Goal: Task Accomplishment & Management: Manage account settings

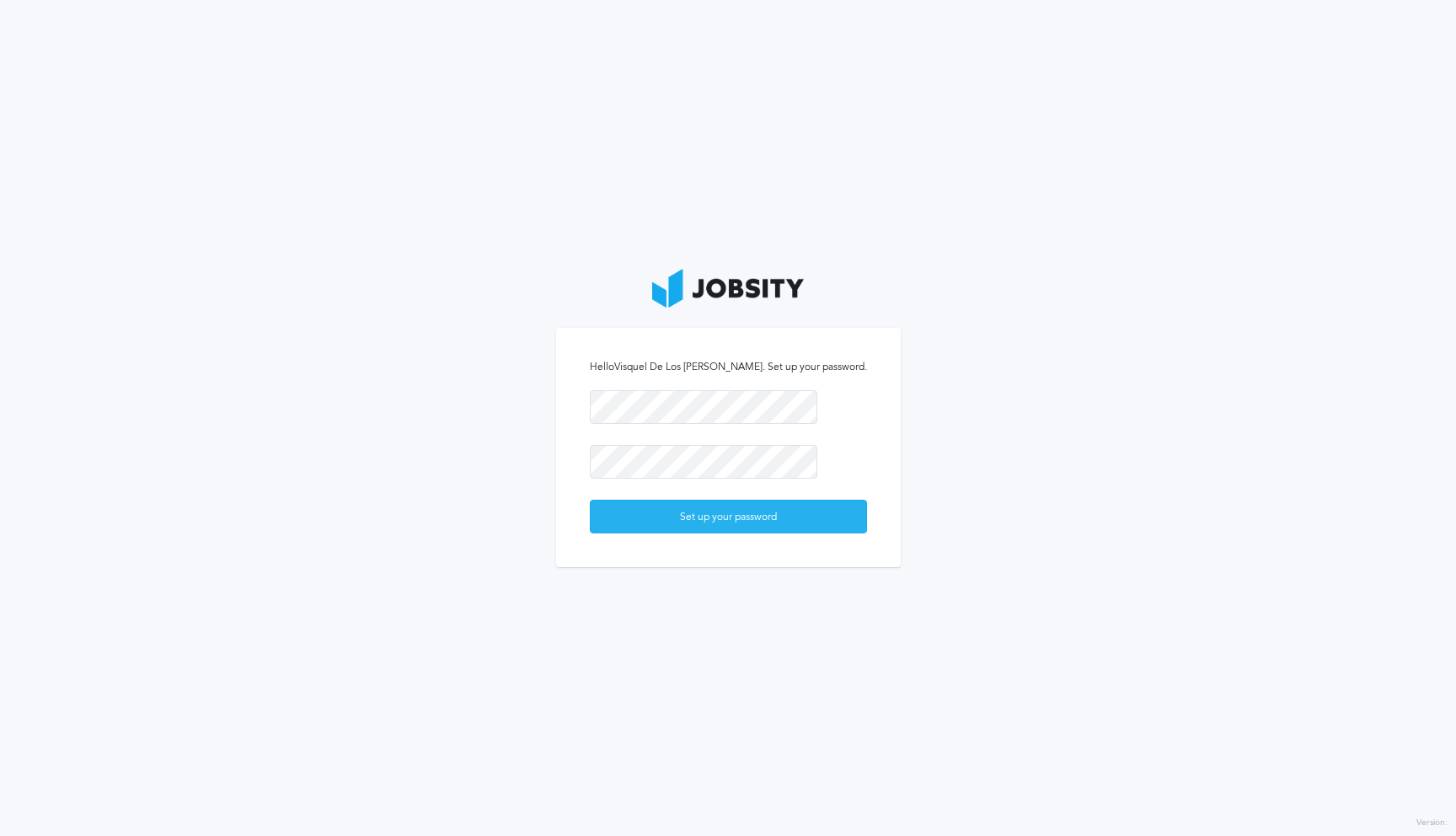
click at [740, 526] on div "Set up your password" at bounding box center [728, 518] width 276 height 34
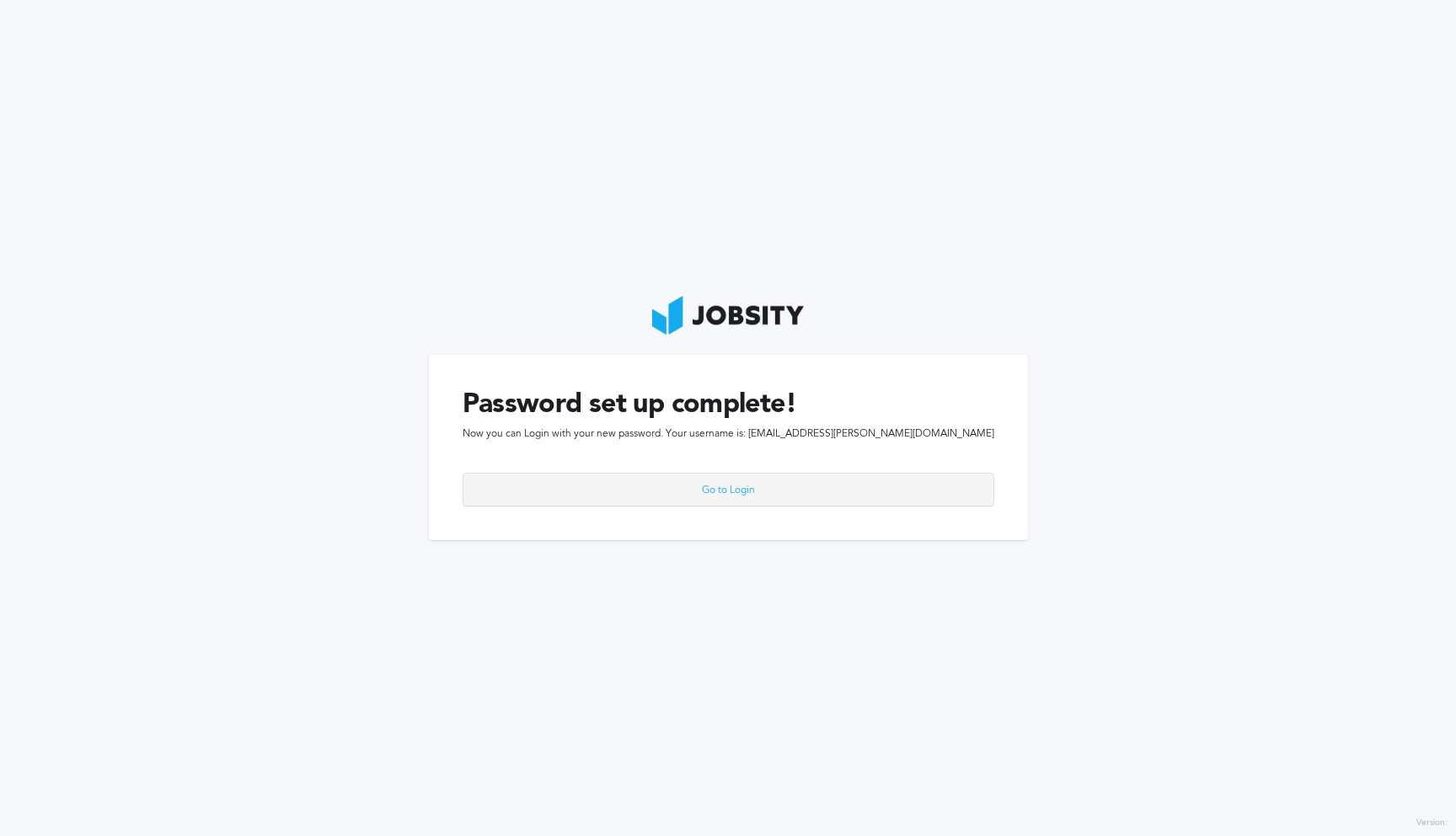
click at [718, 484] on div "Go to Login" at bounding box center [728, 491] width 530 height 34
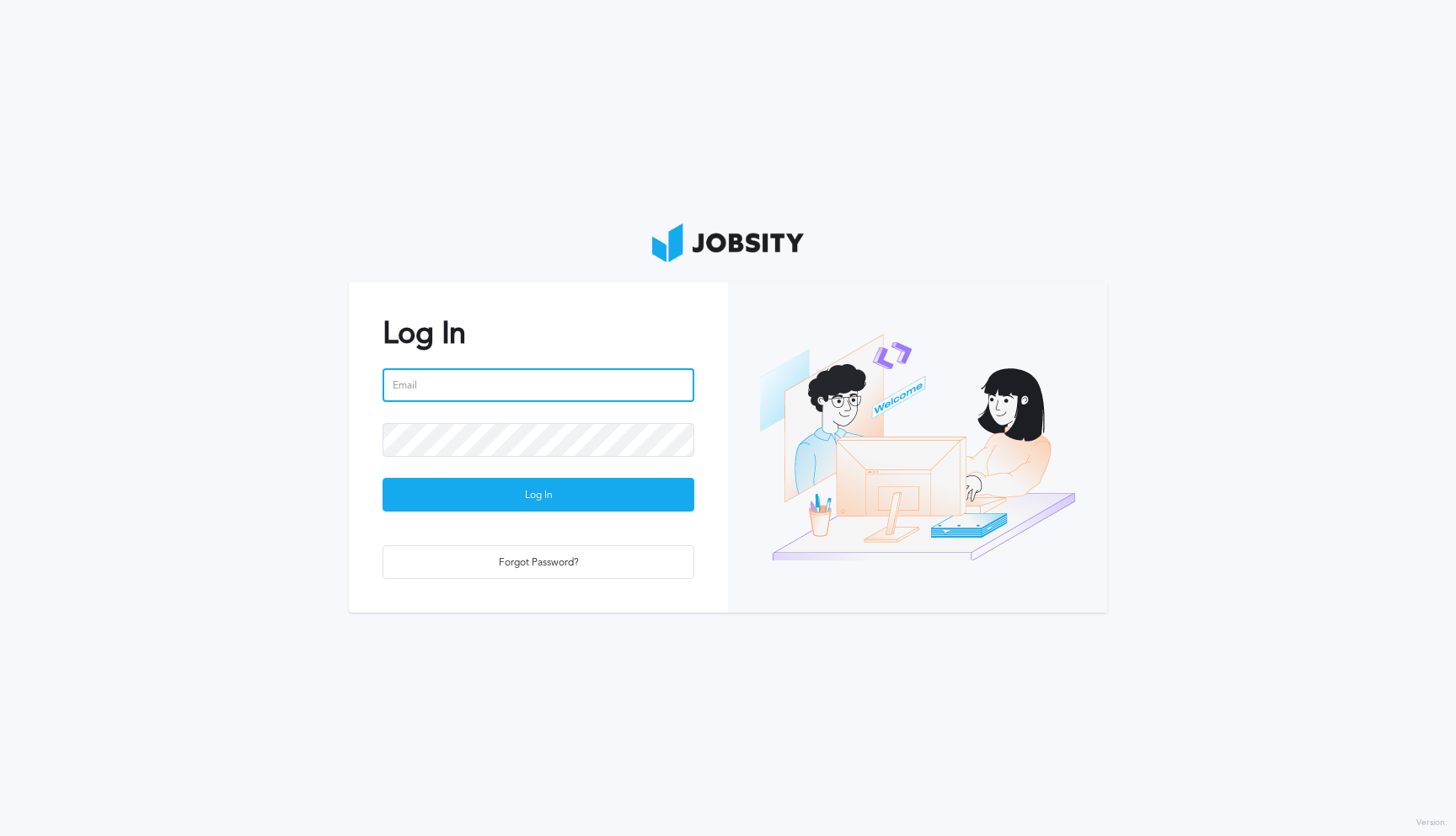
click at [461, 390] on input "email" at bounding box center [538, 385] width 312 height 34
type input "[EMAIL_ADDRESS][PERSON_NAME][DOMAIN_NAME]"
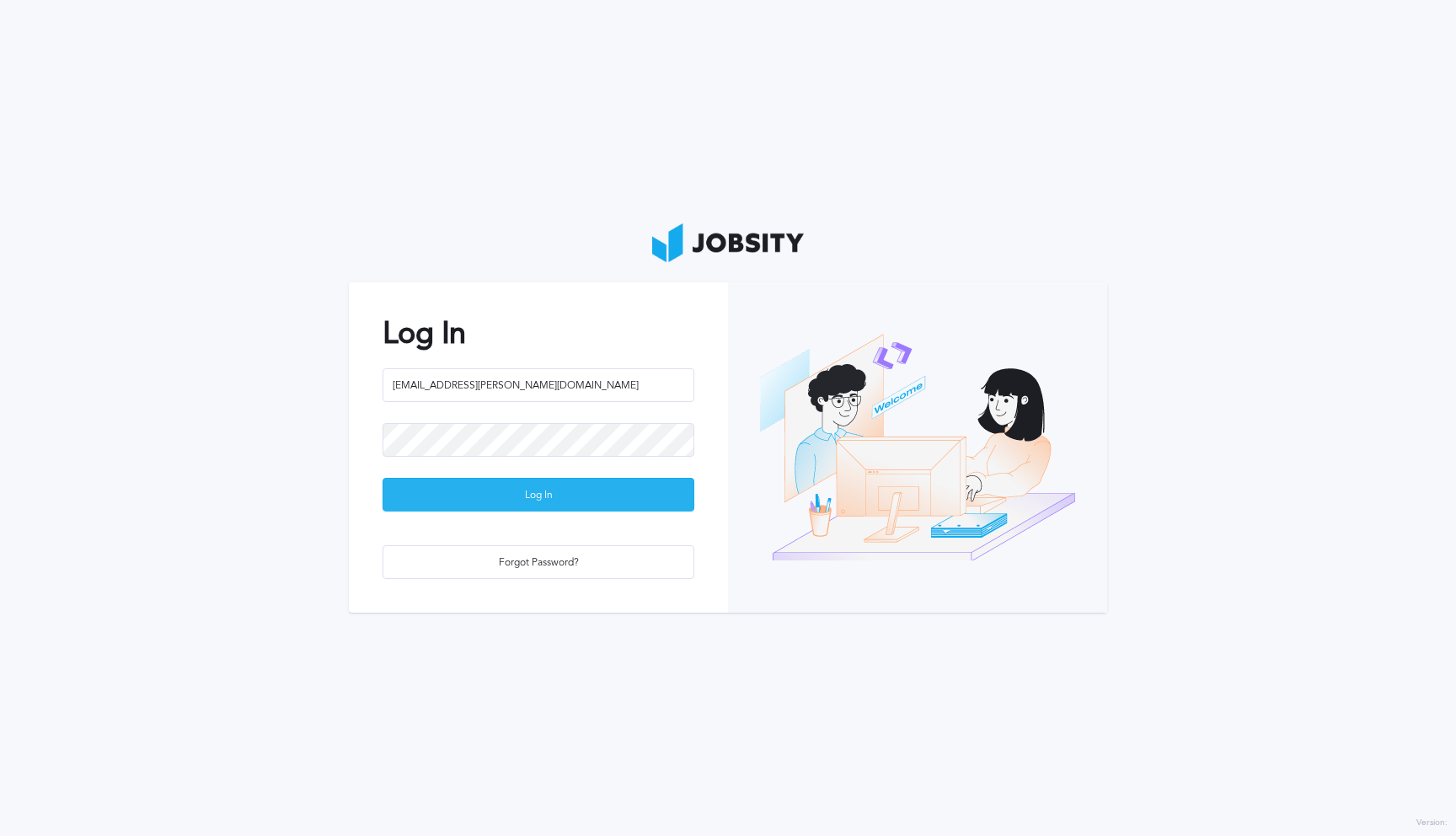
click at [491, 494] on div "Log In" at bounding box center [538, 496] width 310 height 34
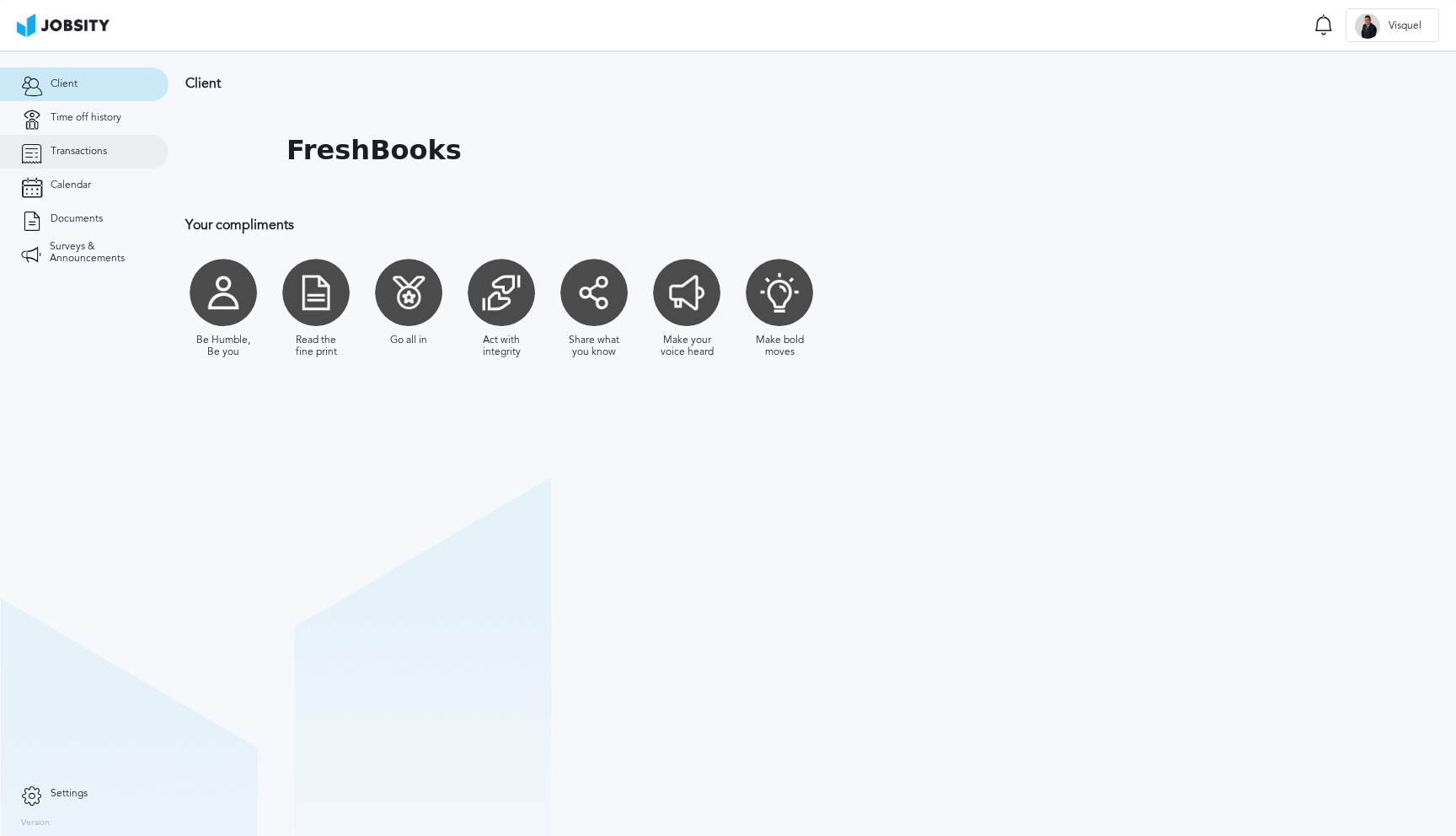
click at [82, 166] on link "Transactions" at bounding box center [84, 152] width 168 height 34
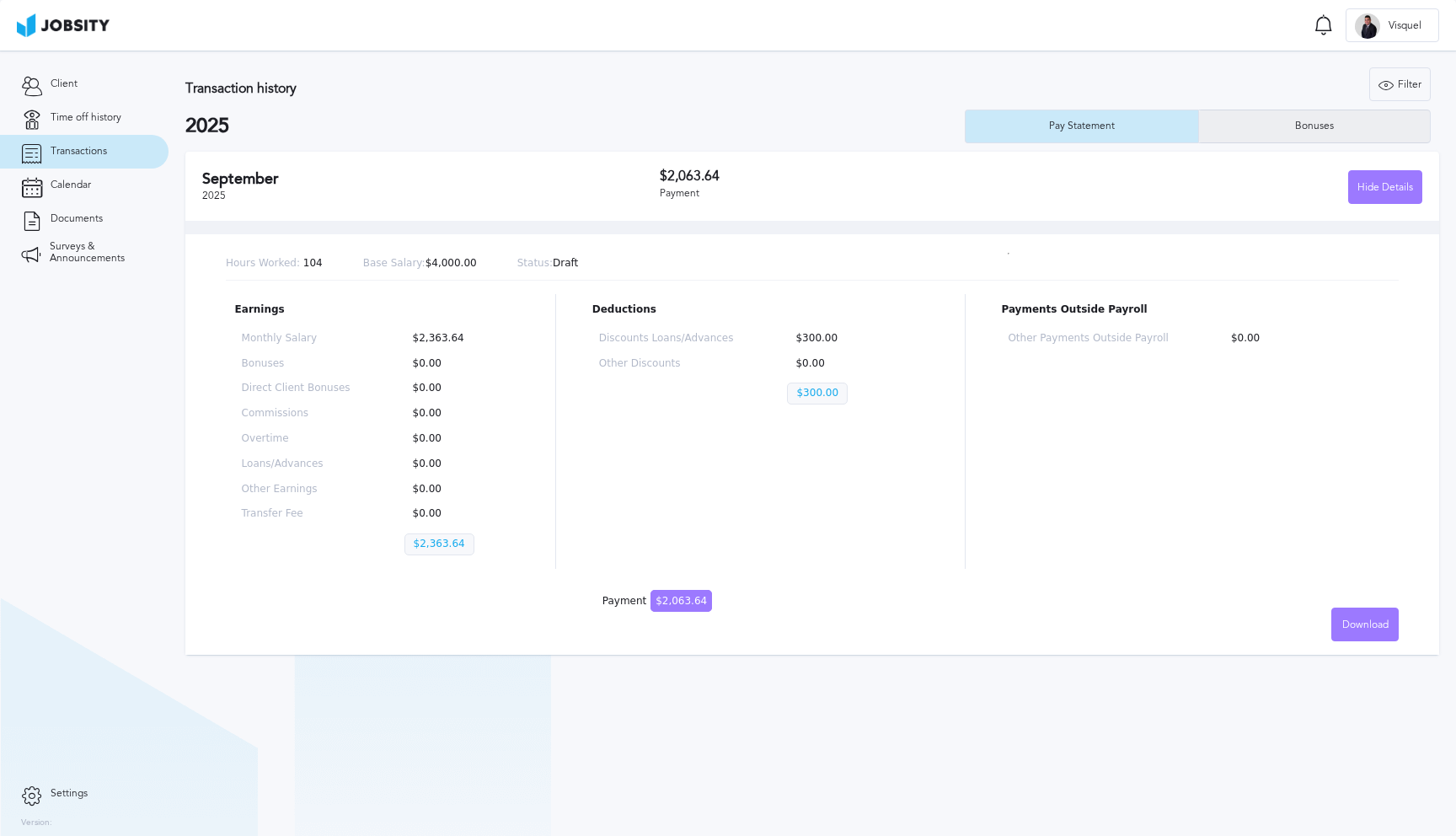
click at [1306, 116] on div "Bonuses" at bounding box center [1315, 127] width 232 height 34
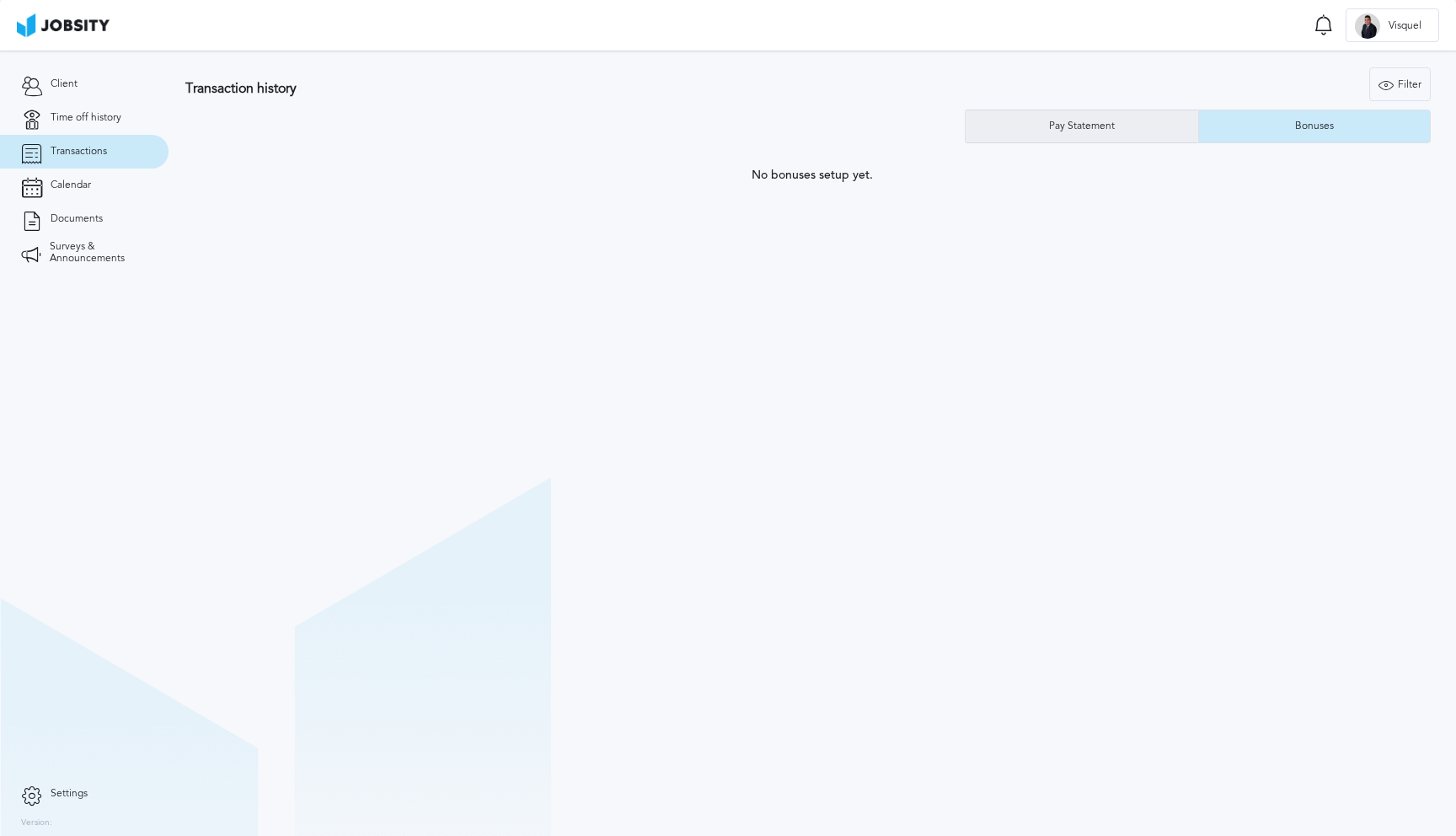
click at [1129, 125] on div "Pay Statement" at bounding box center [1081, 127] width 233 height 34
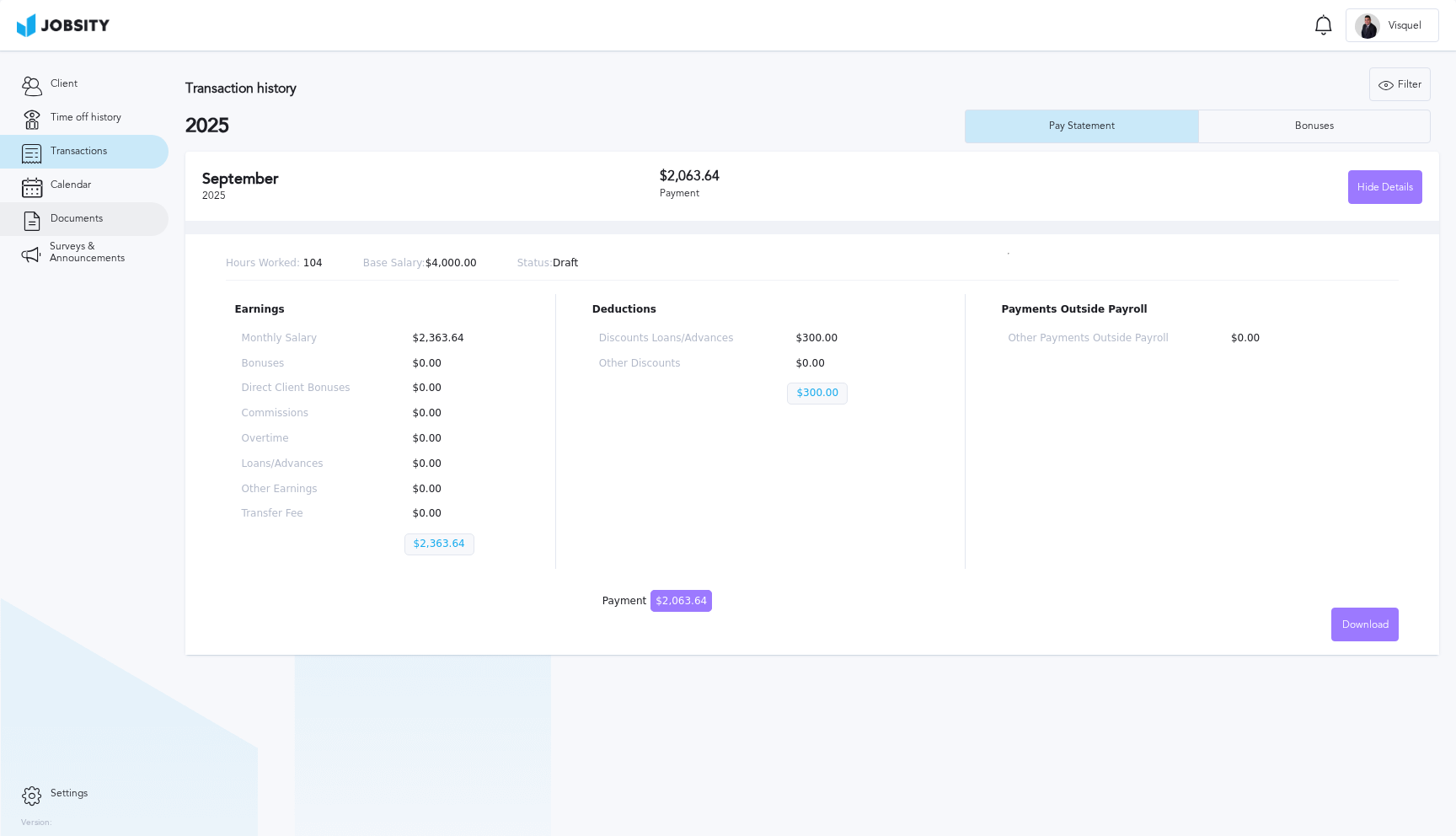
click at [64, 221] on span "Documents" at bounding box center [76, 219] width 53 height 12
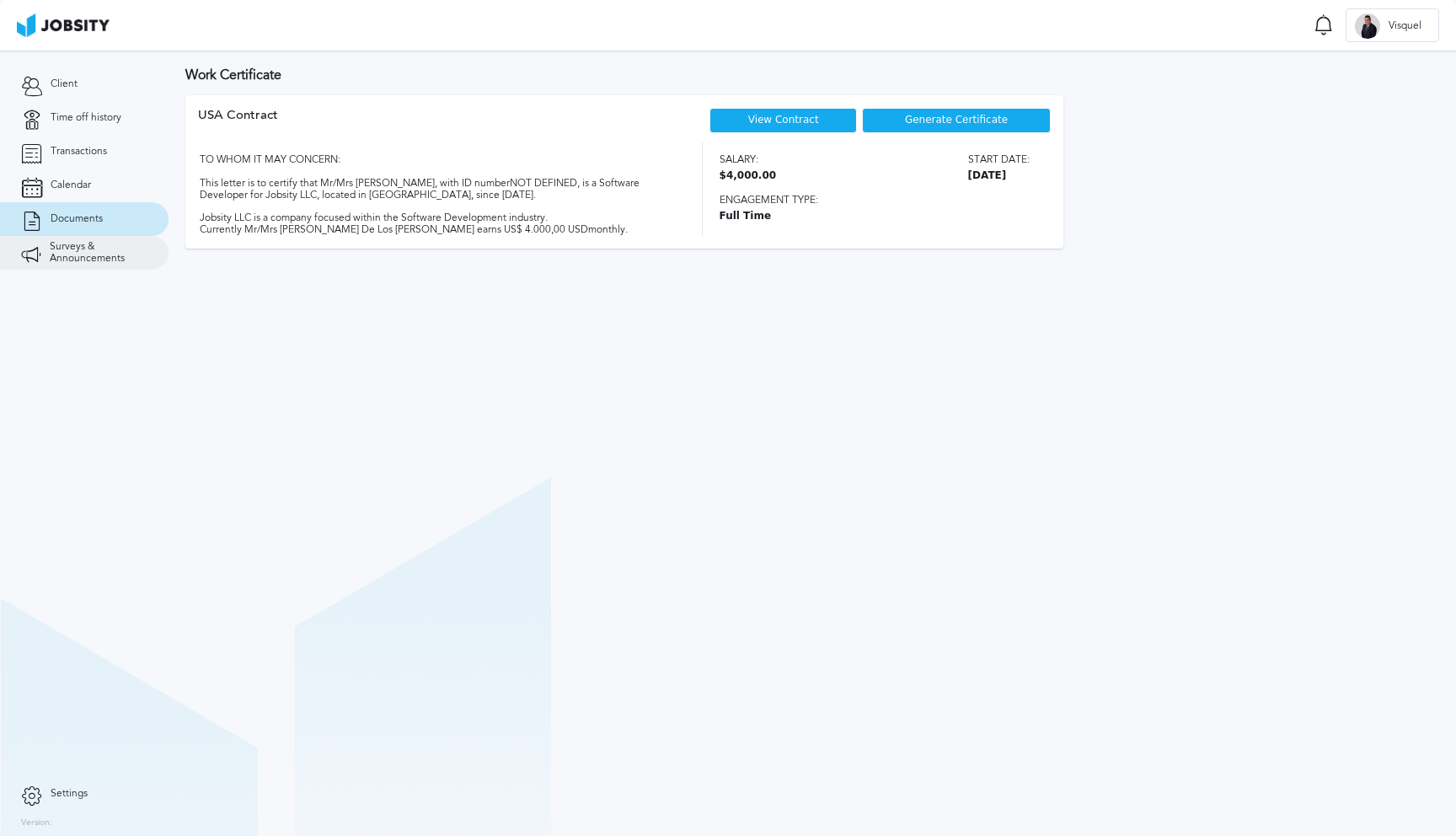
click at [80, 250] on span "Surveys & Announcements" at bounding box center [98, 253] width 98 height 24
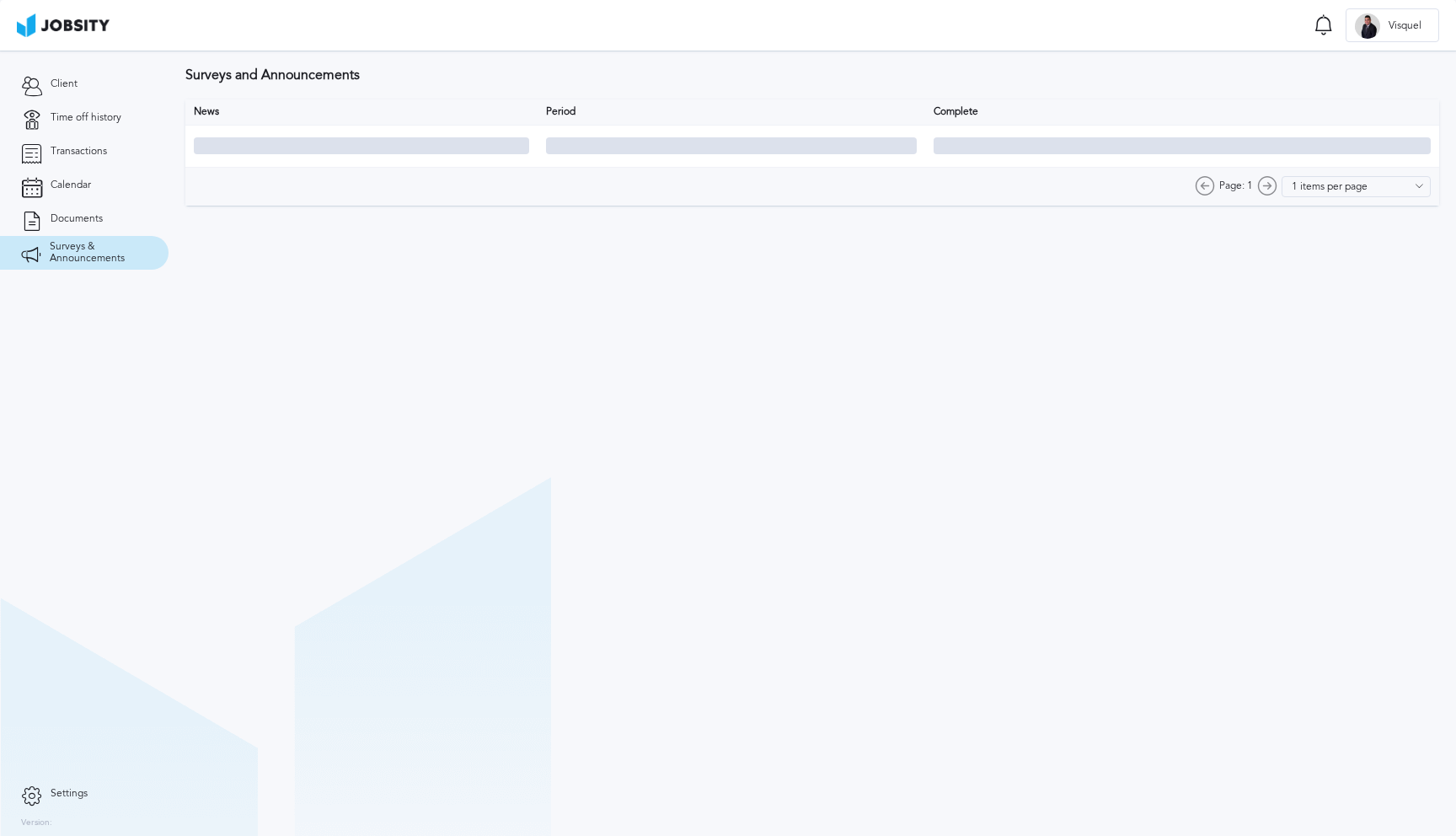
type input "10 items per page"
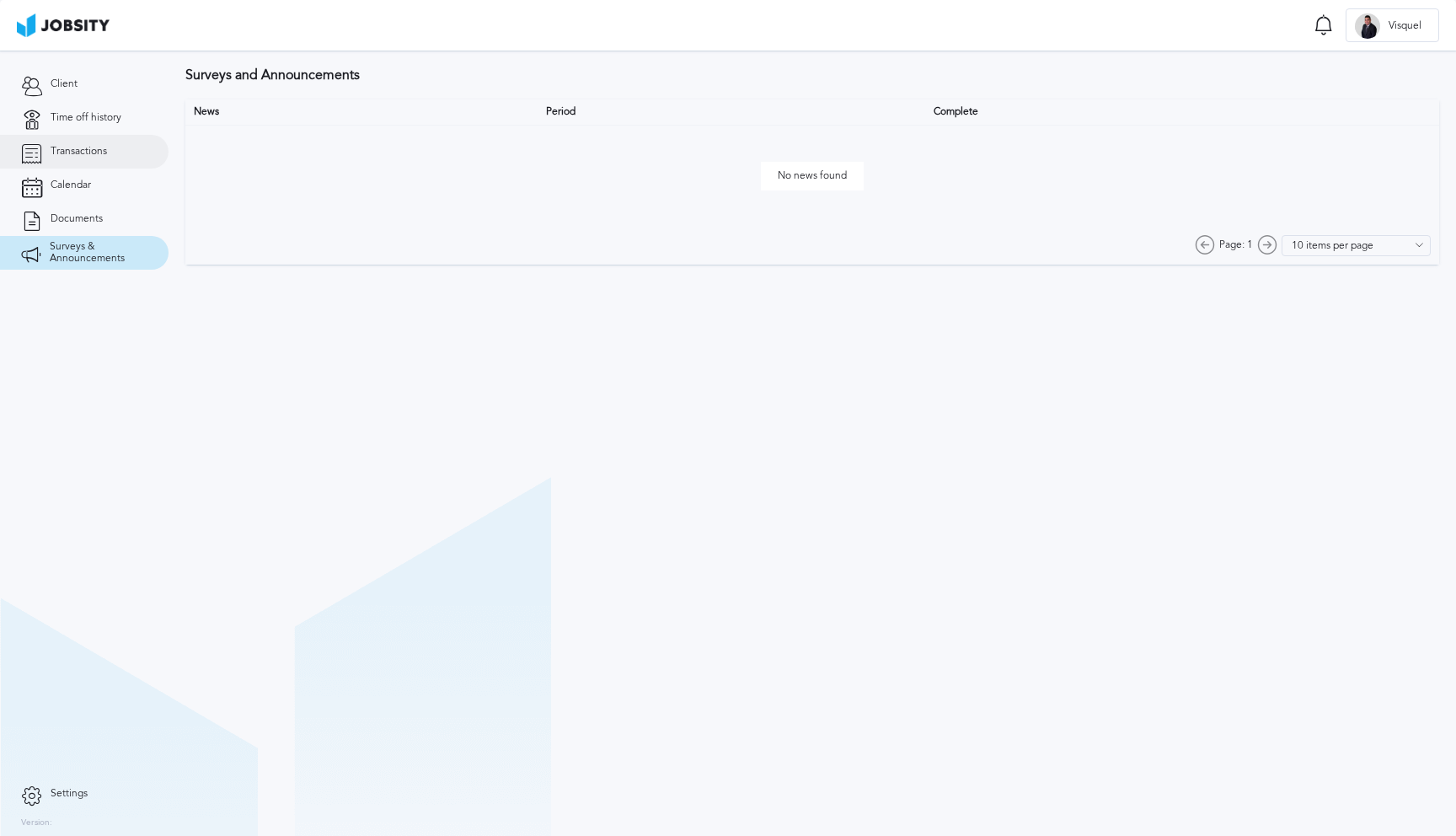
click at [66, 150] on span "Transactions" at bounding box center [78, 152] width 56 height 12
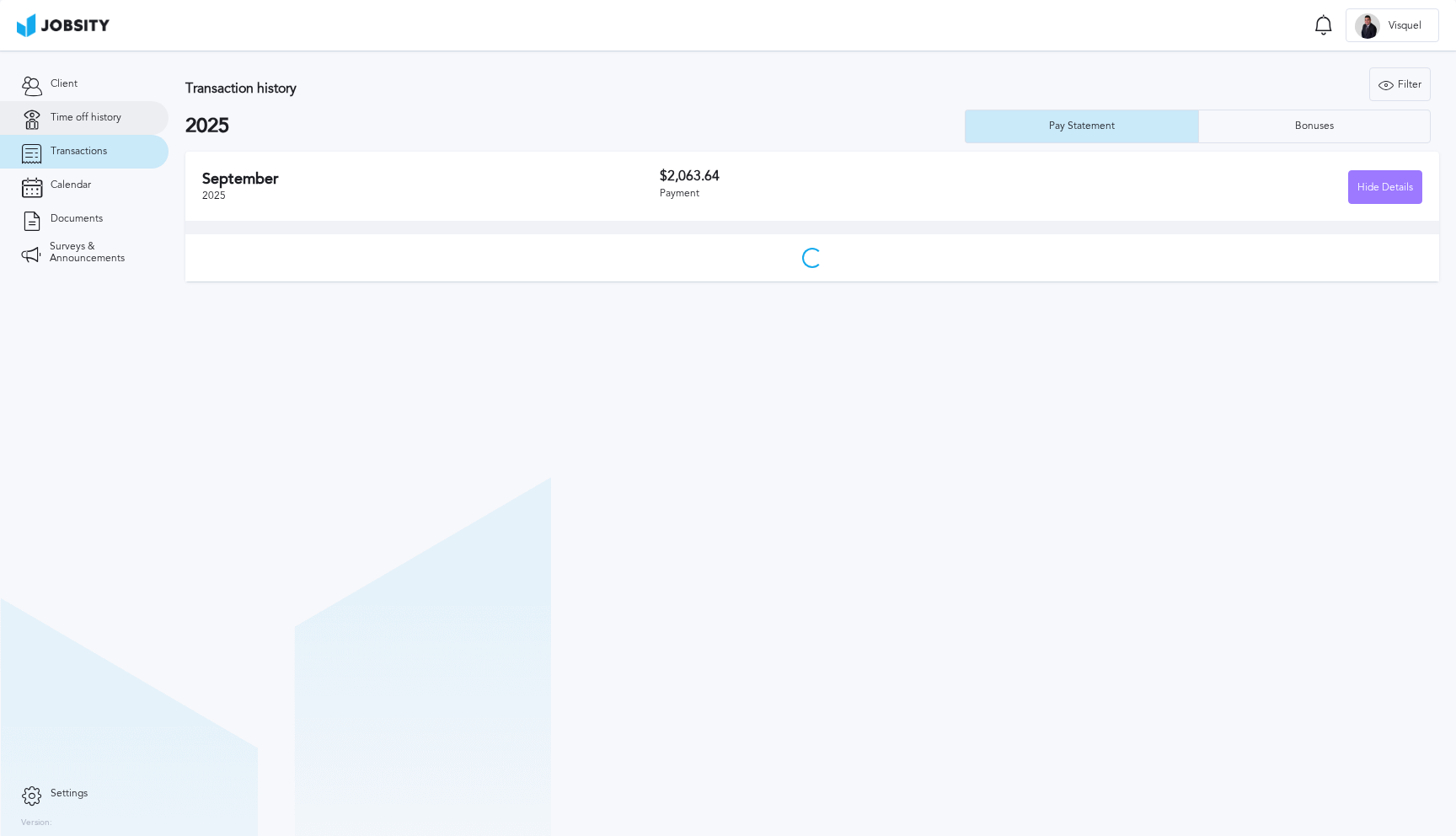
click at [73, 112] on span "Time off history" at bounding box center [85, 118] width 70 height 12
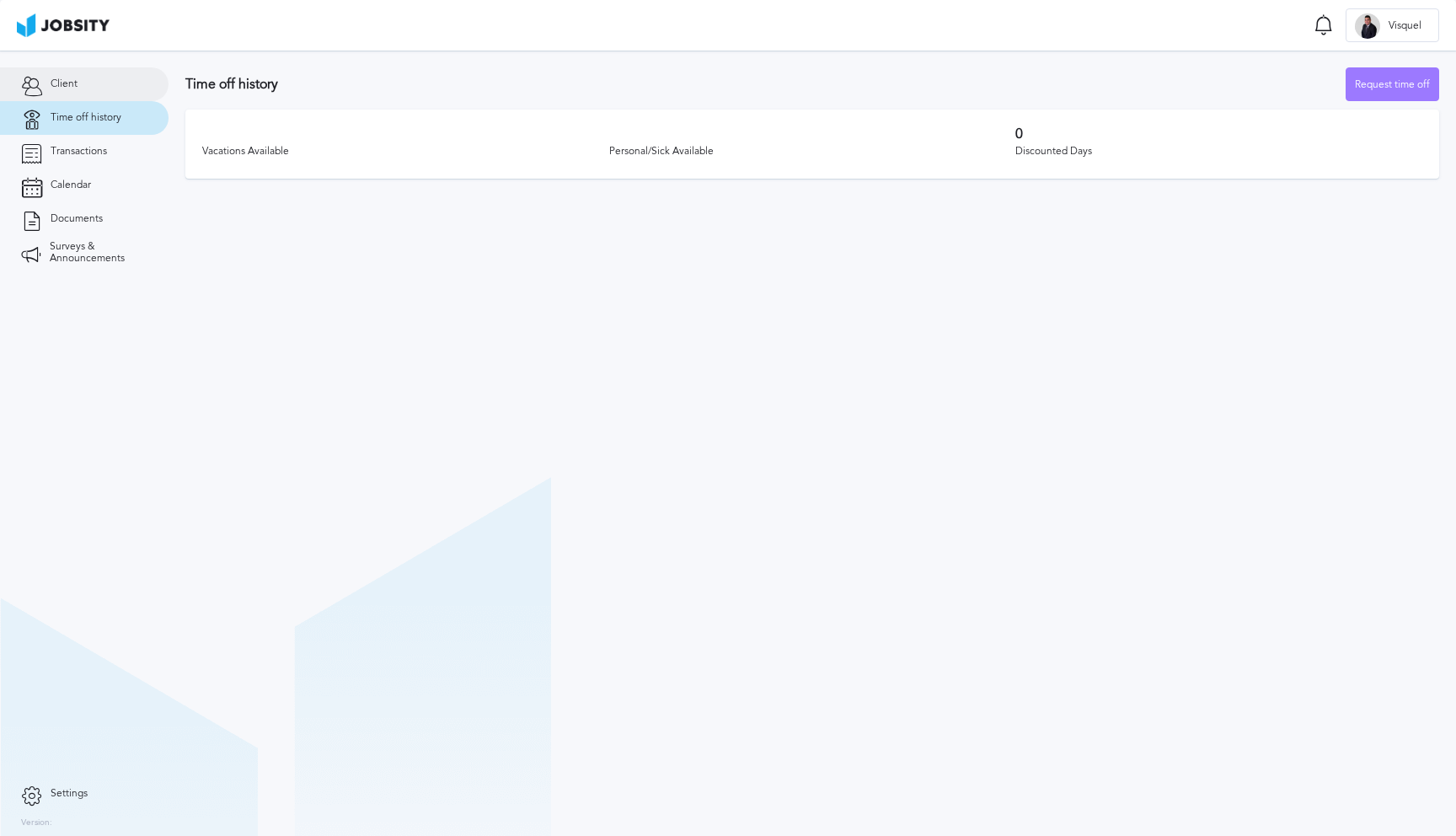
click at [69, 88] on span "Client" at bounding box center [63, 84] width 27 height 12
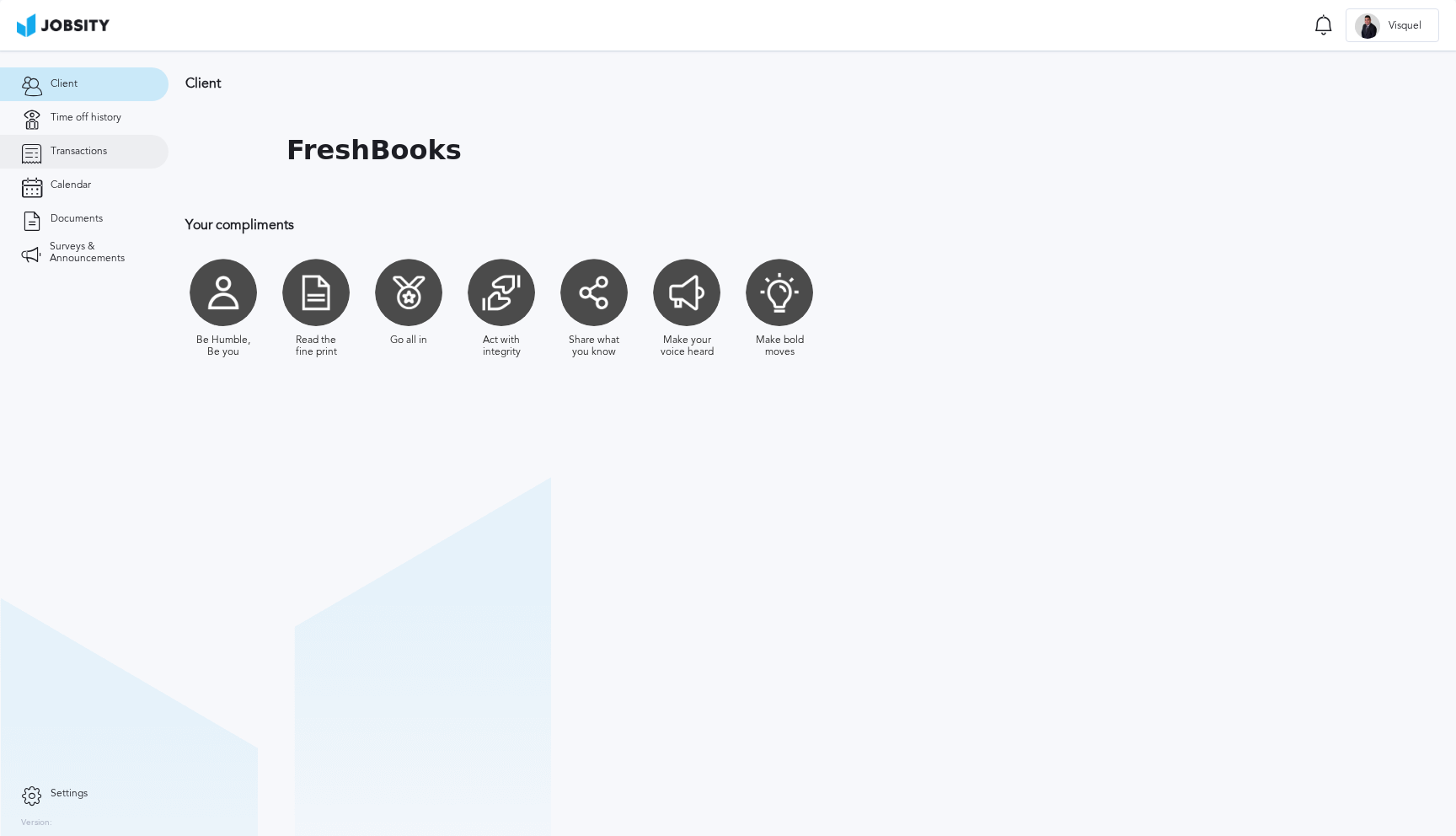
click at [81, 152] on span "Transactions" at bounding box center [78, 152] width 56 height 12
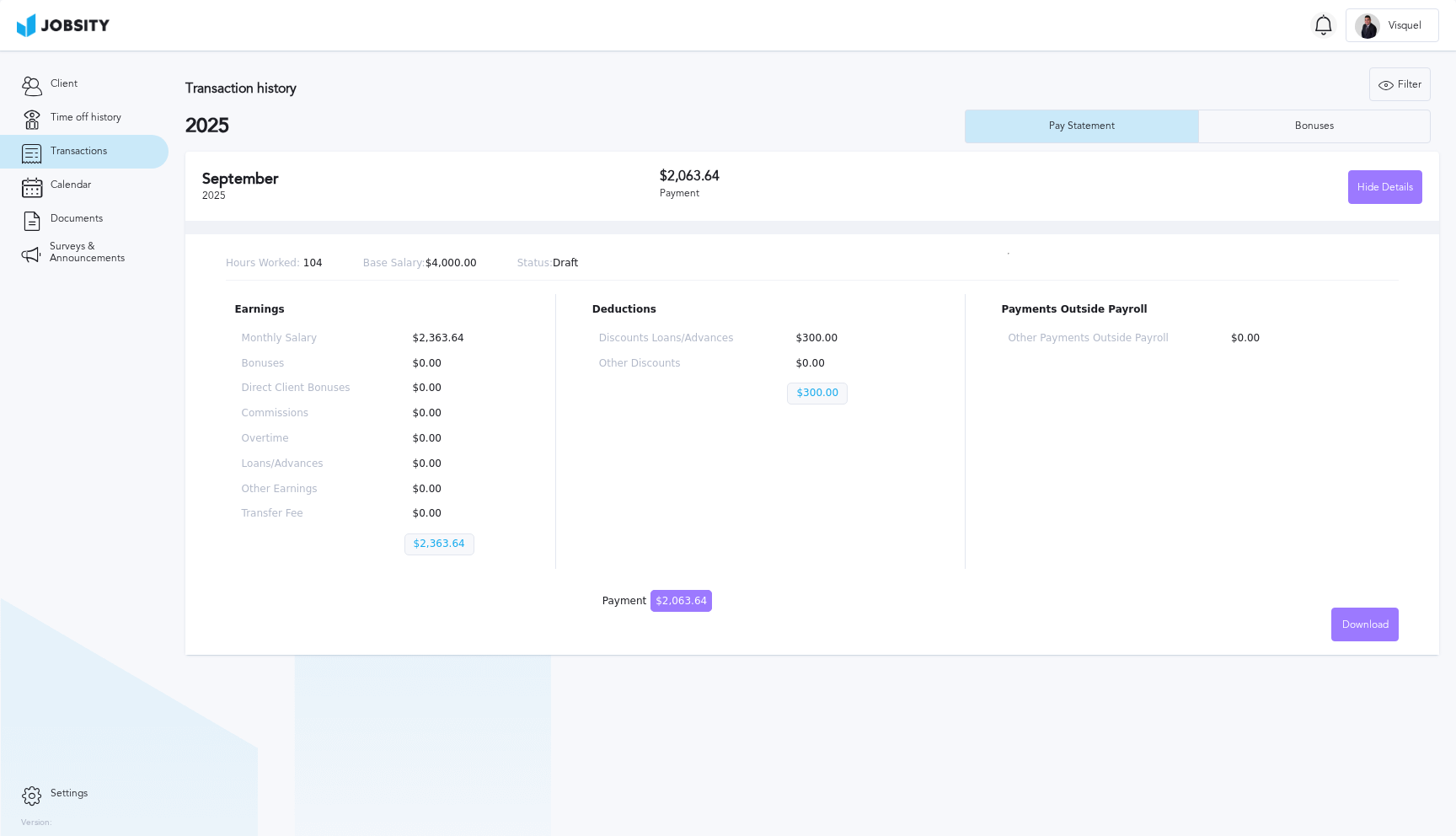
click at [1318, 27] on icon at bounding box center [1323, 24] width 20 height 21
click at [1325, 20] on icon at bounding box center [1323, 25] width 16 height 16
click at [33, 798] on icon at bounding box center [31, 793] width 21 height 15
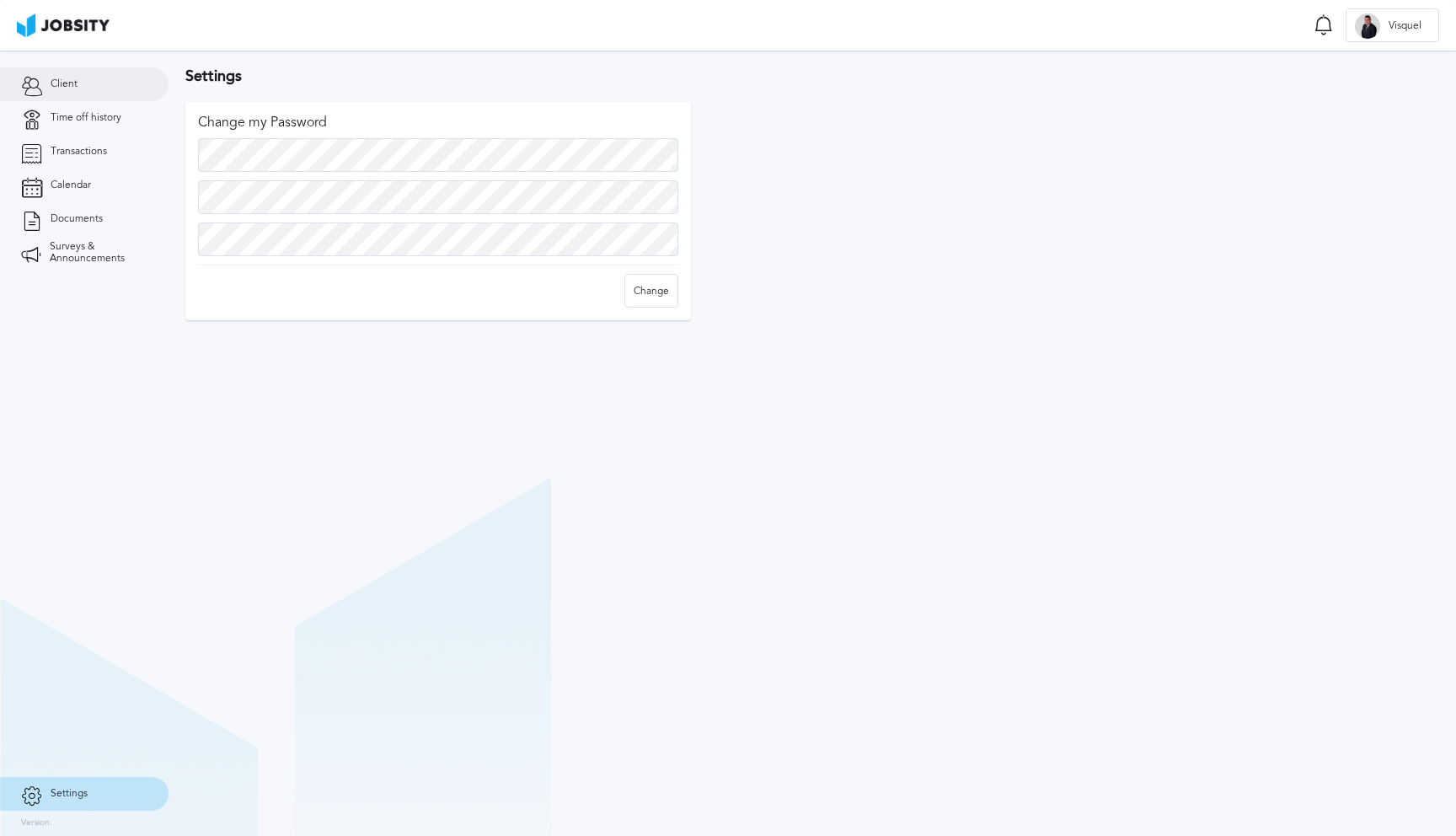
click at [76, 78] on link "Client" at bounding box center [84, 84] width 168 height 34
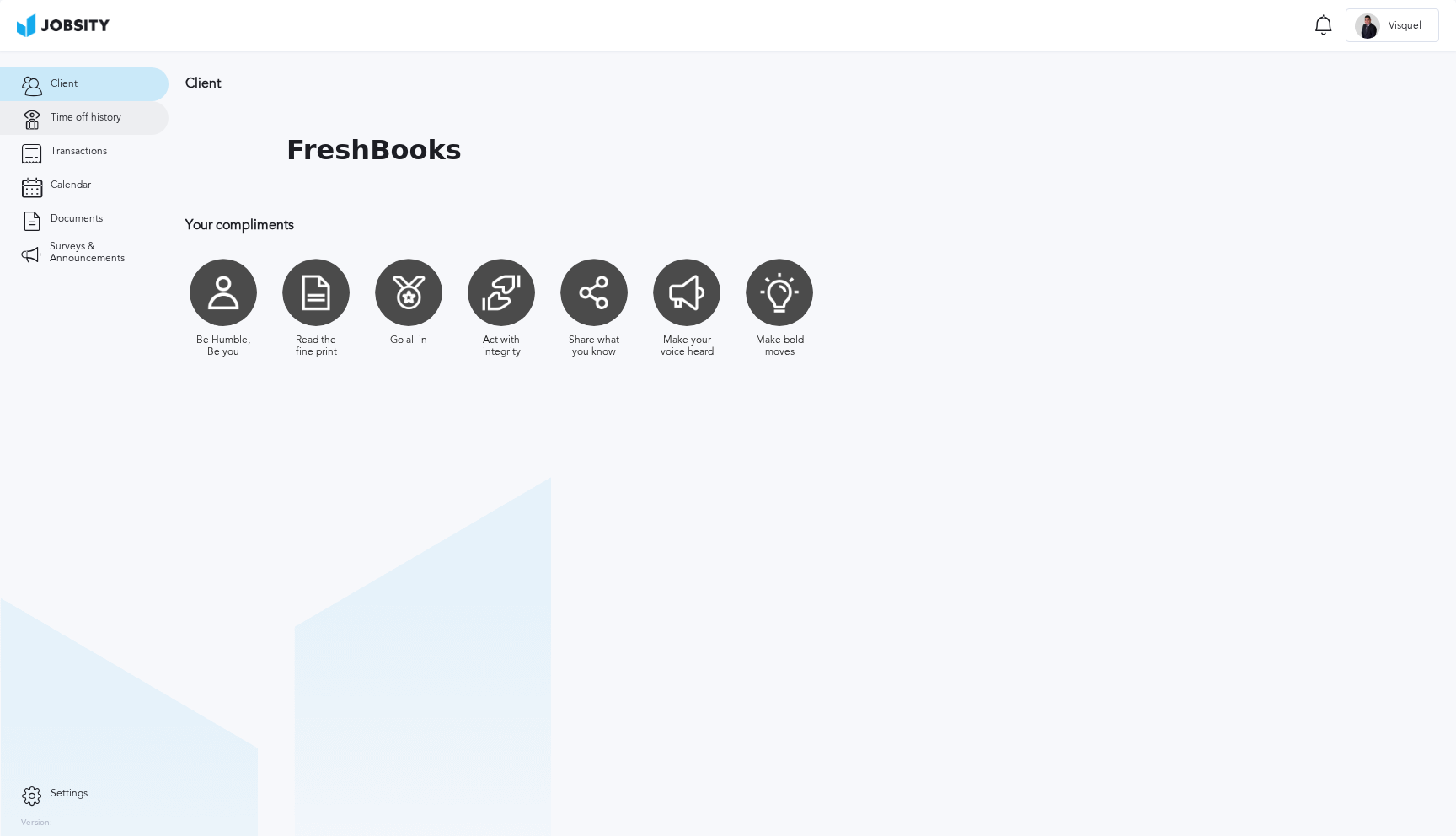
click at [84, 118] on span "Time off history" at bounding box center [85, 118] width 70 height 12
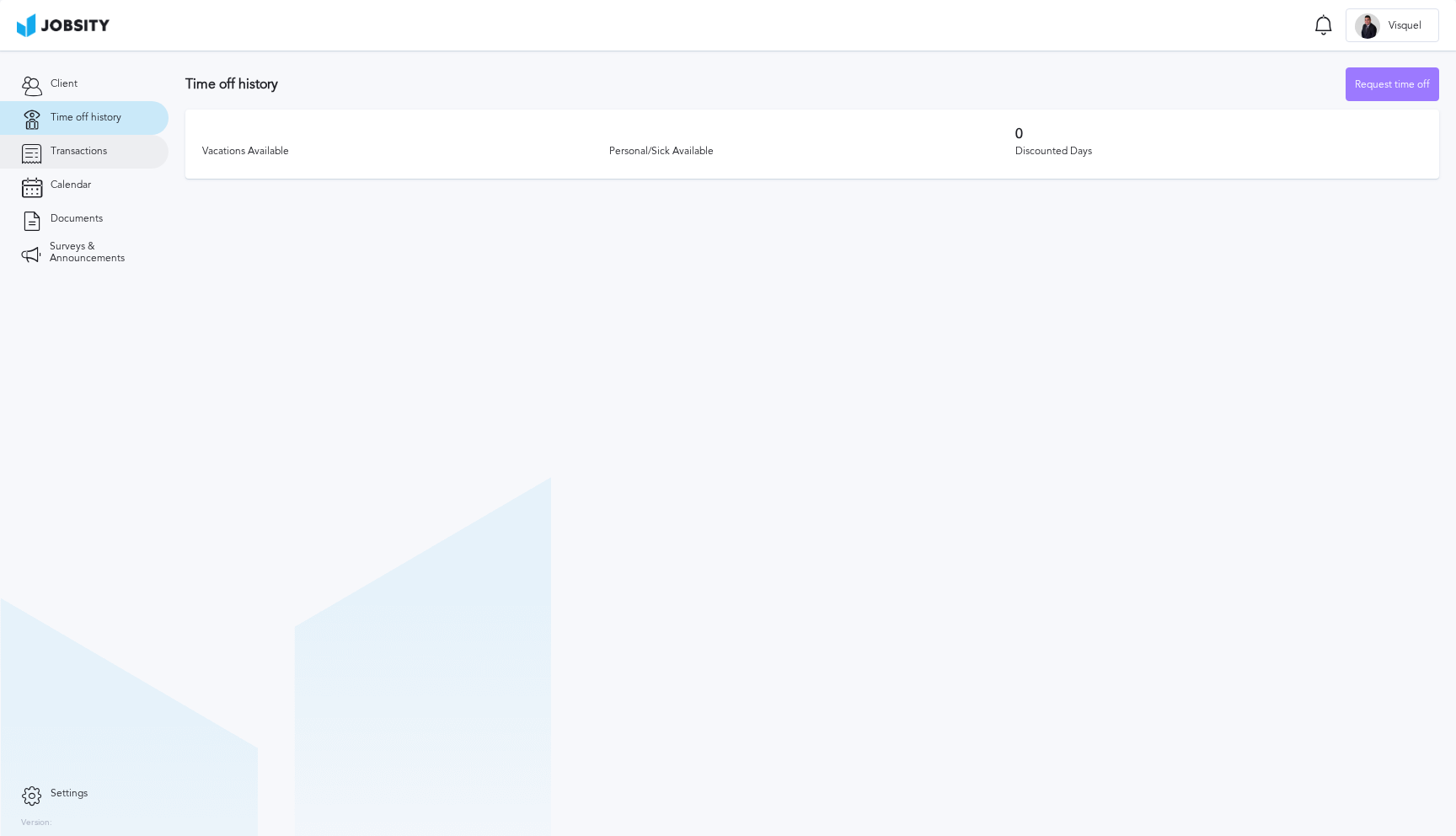
click at [76, 157] on span "Transactions" at bounding box center [78, 152] width 56 height 12
